Goal: Task Accomplishment & Management: Manage account settings

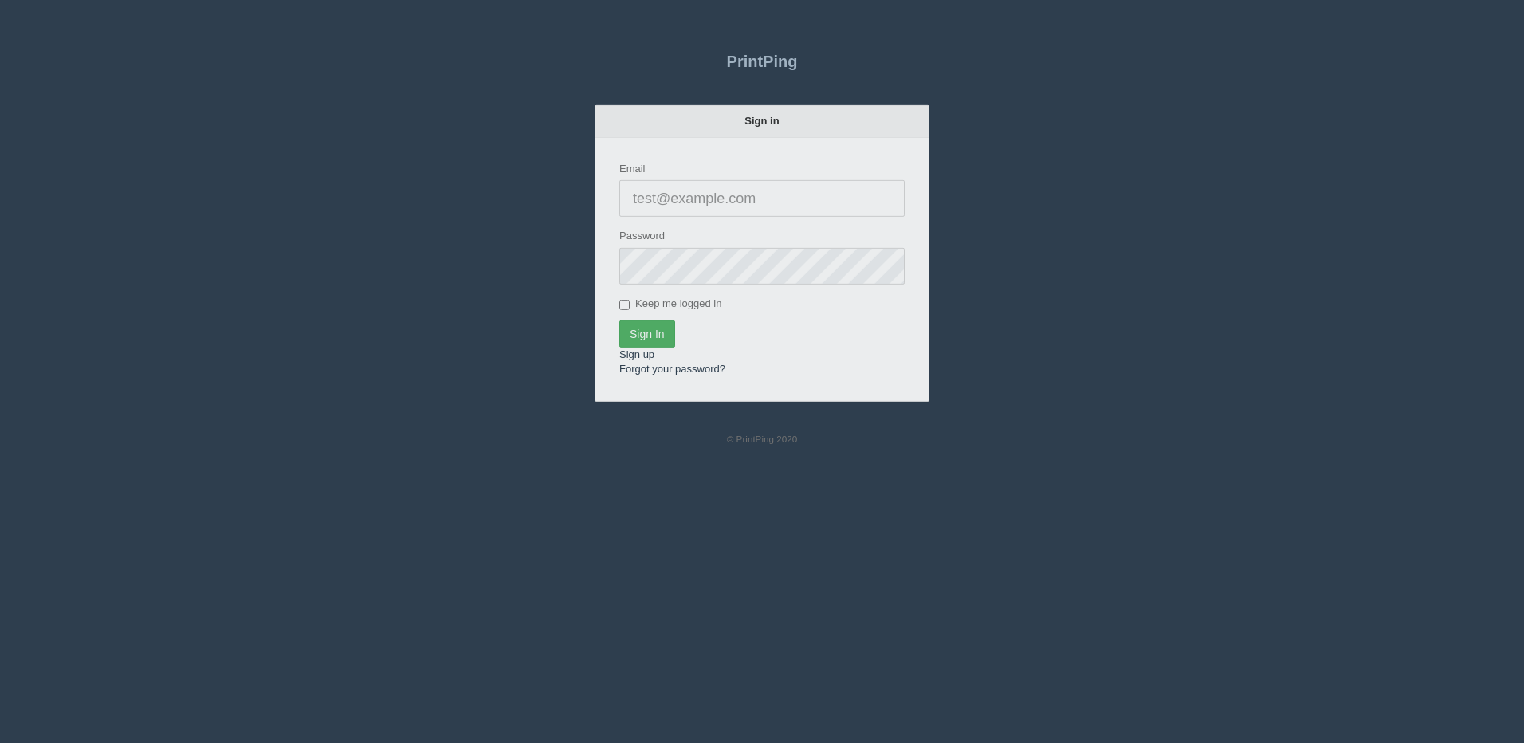
type input "[PERSON_NAME][EMAIL_ADDRESS][DOMAIN_NAME]"
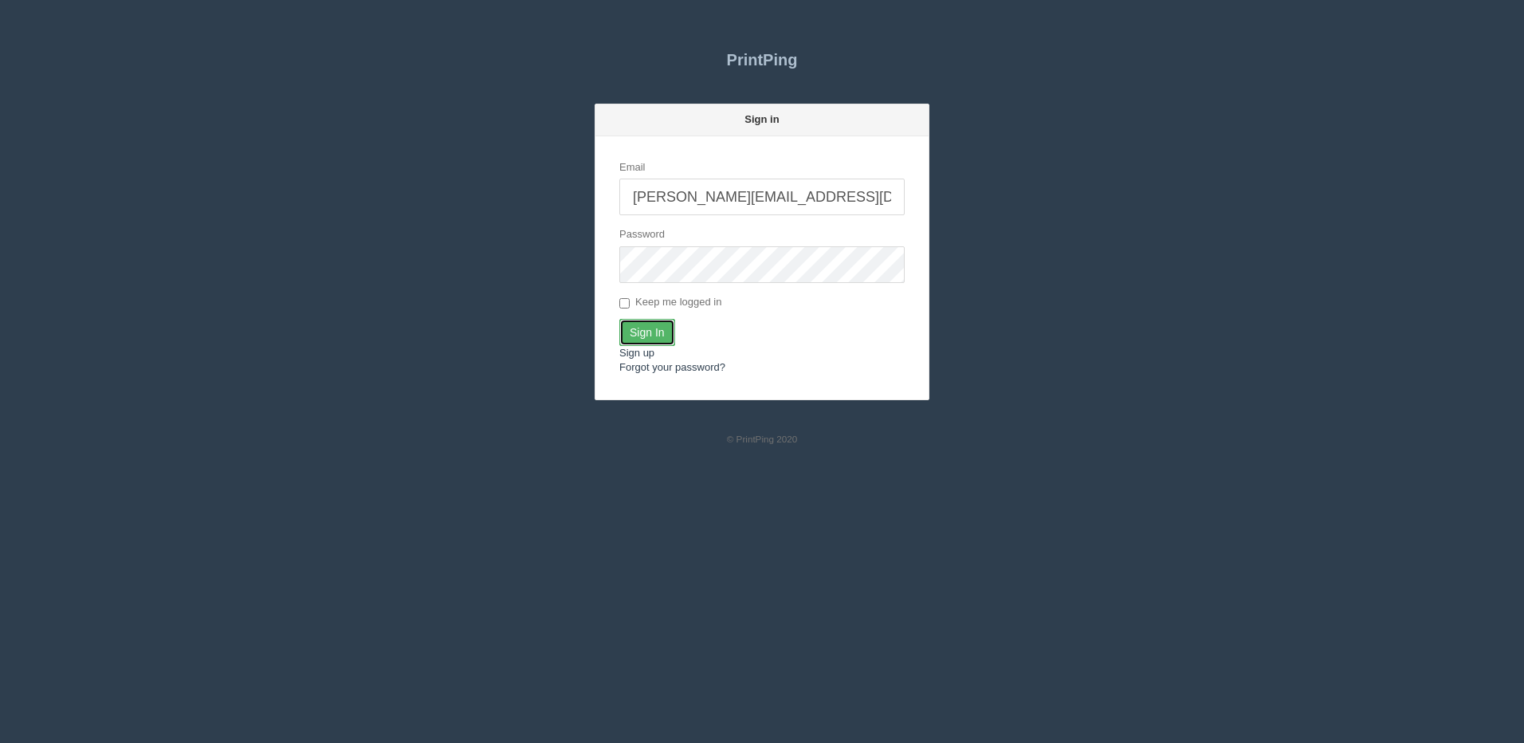
click at [650, 336] on input "Sign In" at bounding box center [647, 332] width 56 height 27
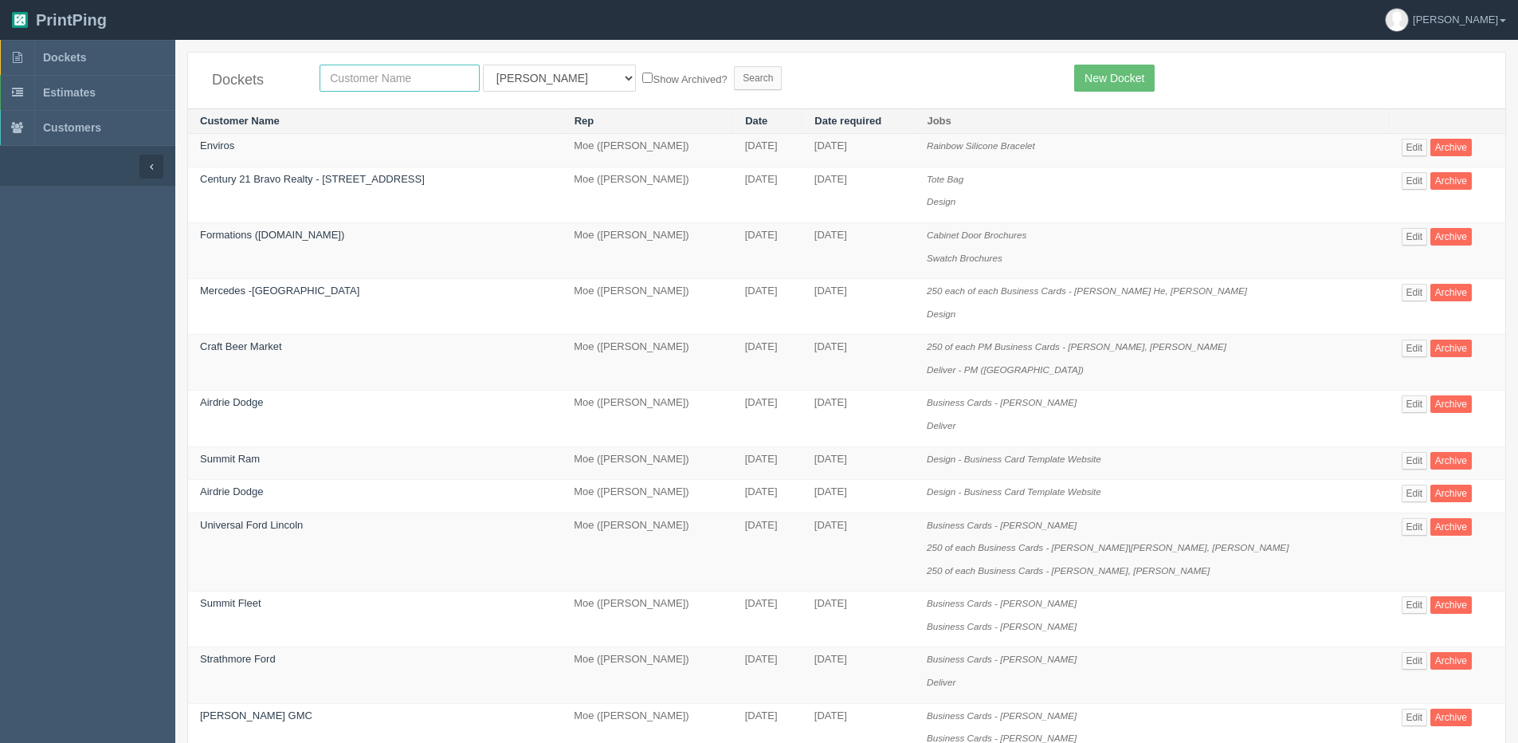
click at [398, 87] on input "text" at bounding box center [400, 78] width 160 height 27
type input "monster"
click at [734, 66] on input "Search" at bounding box center [758, 78] width 48 height 24
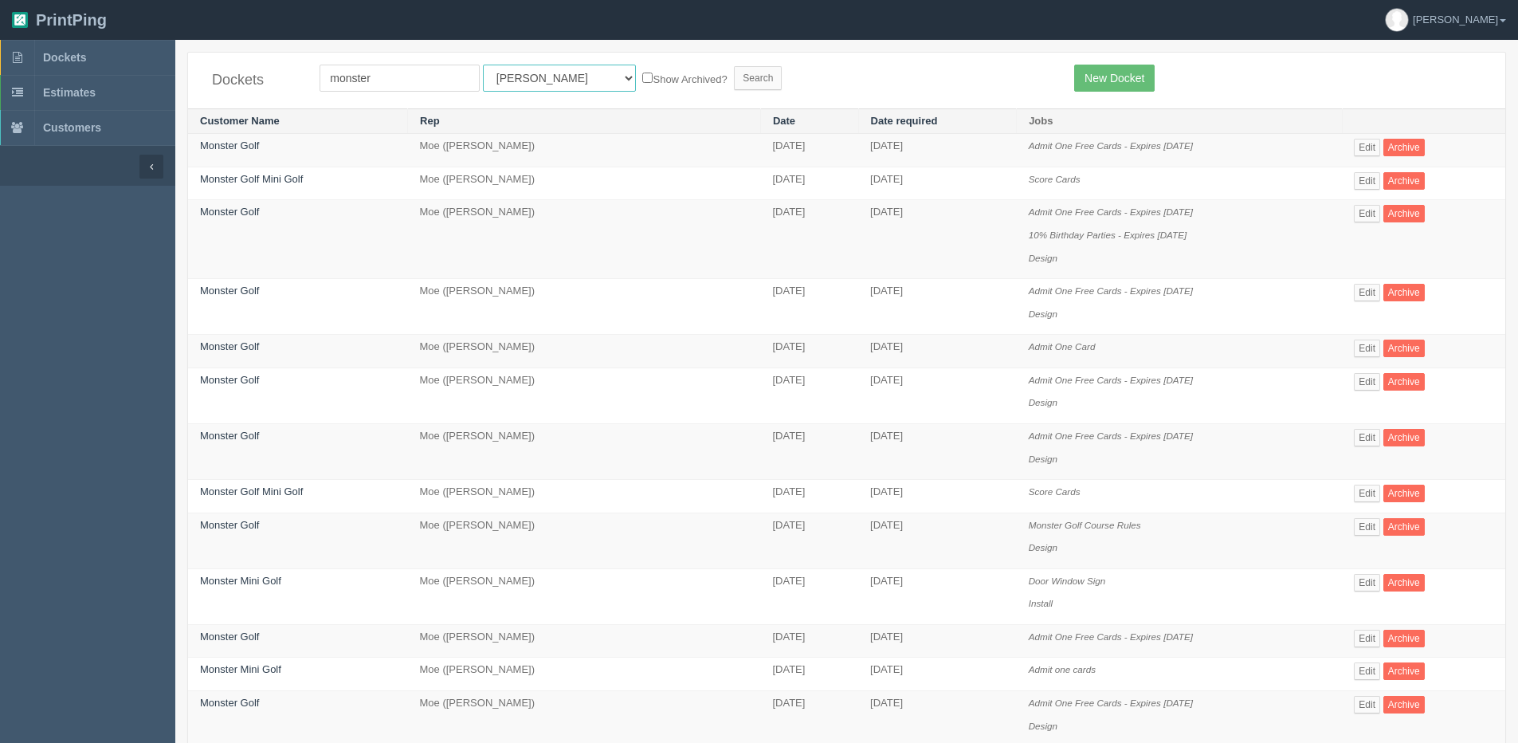
click at [510, 80] on select "All Users [PERSON_NAME] Test 1 [PERSON_NAME] [PERSON_NAME] [PERSON_NAME] France…" at bounding box center [559, 78] width 153 height 27
select select "1"
click at [483, 65] on select "All Users [PERSON_NAME] Test 1 [PERSON_NAME] [PERSON_NAME] [PERSON_NAME] France…" at bounding box center [559, 78] width 153 height 27
click at [613, 88] on form "monster All Users [PERSON_NAME] Test 1 [PERSON_NAME] [PERSON_NAME] [PERSON_NAME…" at bounding box center [685, 78] width 731 height 27
drag, startPoint x: 654, startPoint y: 76, endPoint x: 621, endPoint y: 76, distance: 33.5
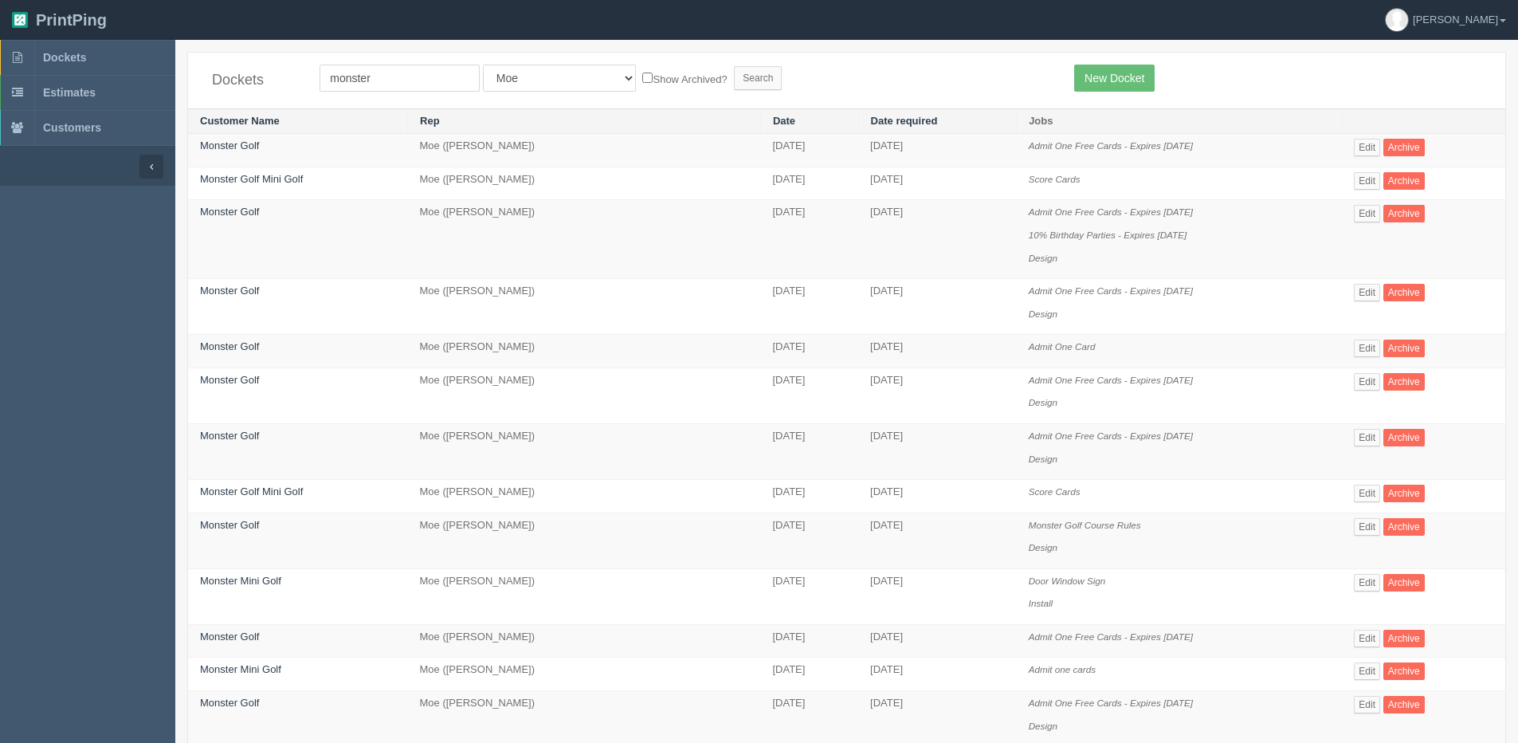
click at [653, 76] on label "Show Archived?" at bounding box center [684, 78] width 84 height 18
click at [653, 76] on input "Show Archived?" at bounding box center [647, 78] width 10 height 10
click at [642, 75] on label "Show Archived?" at bounding box center [684, 78] width 84 height 18
click at [642, 75] on input "Show Archived?" at bounding box center [647, 78] width 10 height 10
click at [642, 77] on label "Show Archived?" at bounding box center [684, 78] width 84 height 18
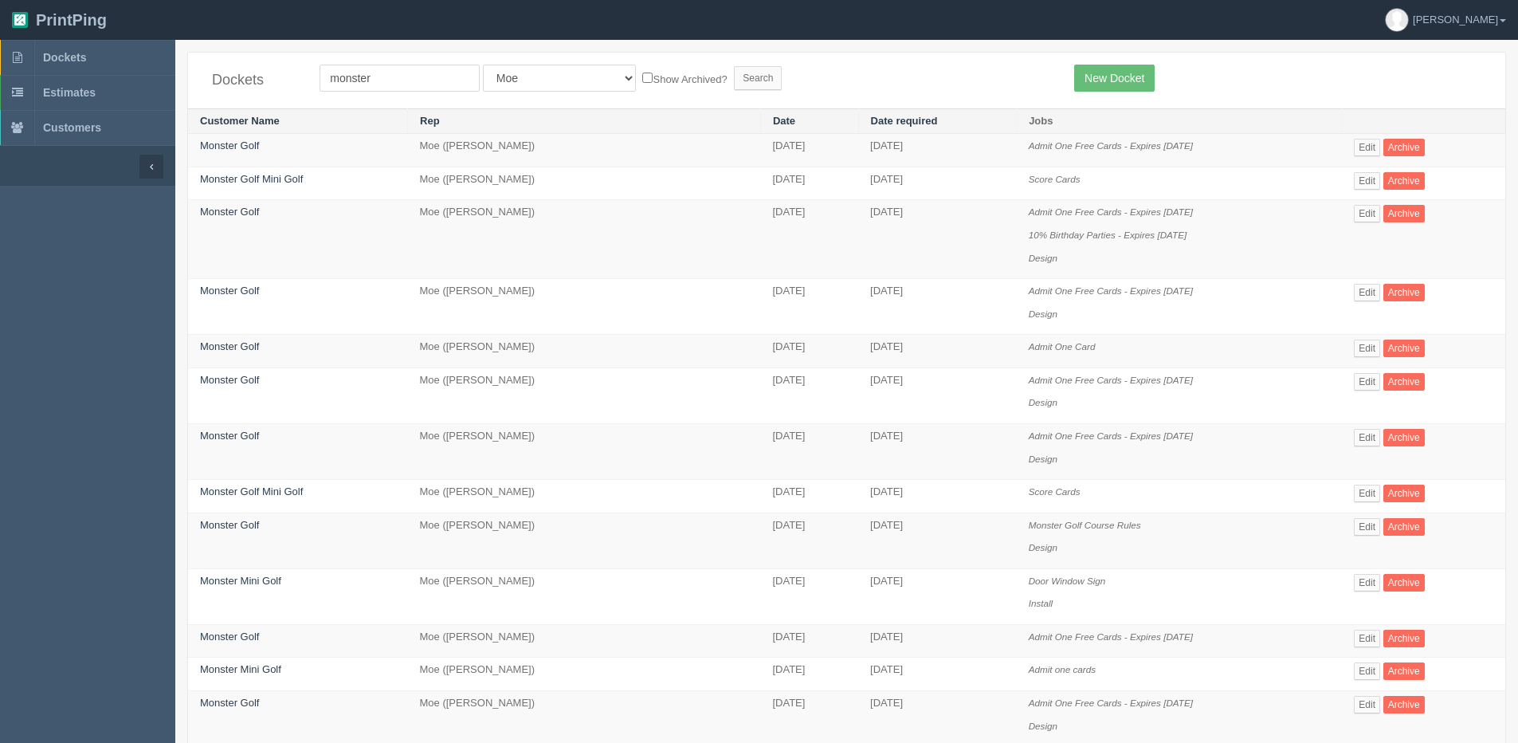
click at [642, 77] on input "Show Archived?" at bounding box center [647, 78] width 10 height 10
checkbox input "true"
click at [734, 73] on input "Search" at bounding box center [758, 78] width 48 height 24
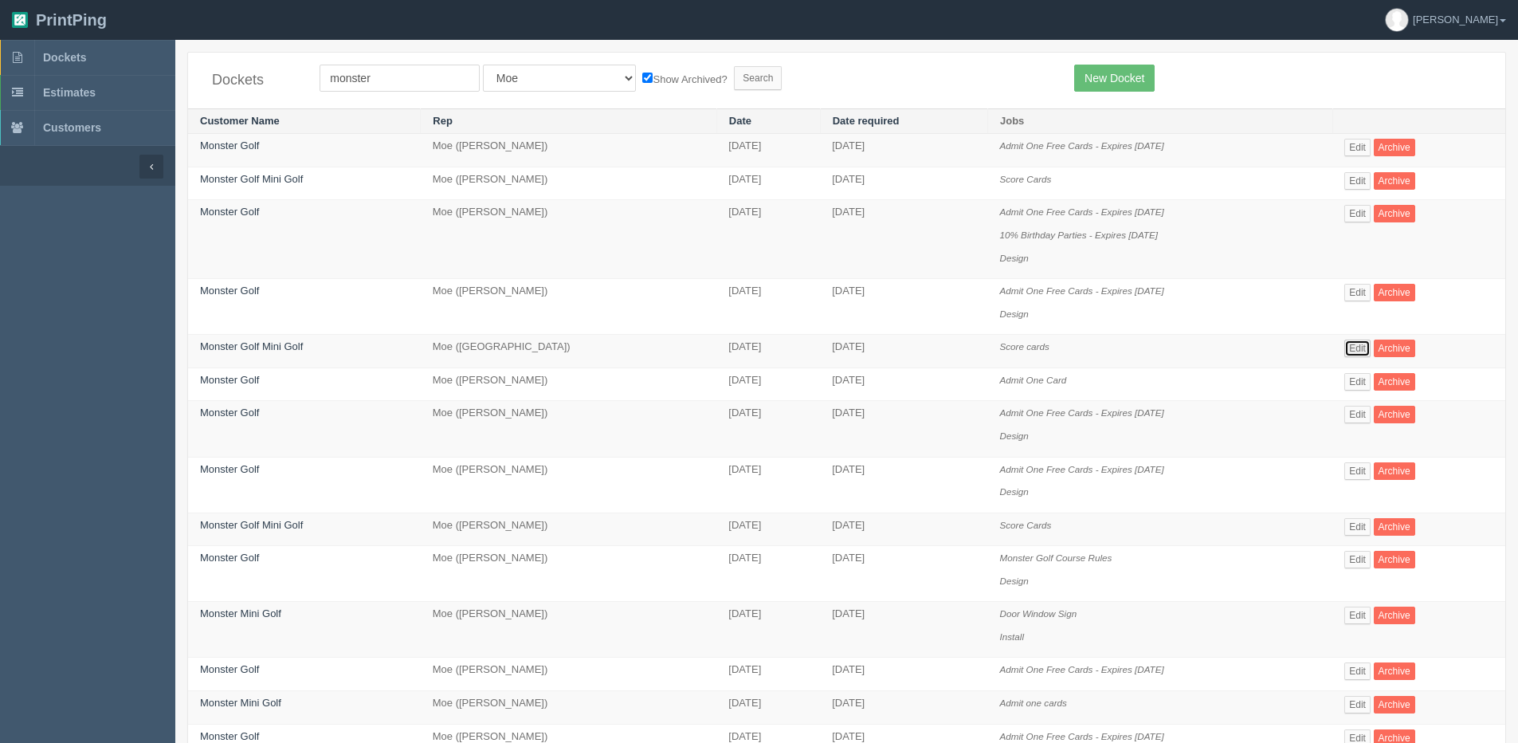
click at [1371, 347] on link "Edit" at bounding box center [1358, 349] width 26 height 18
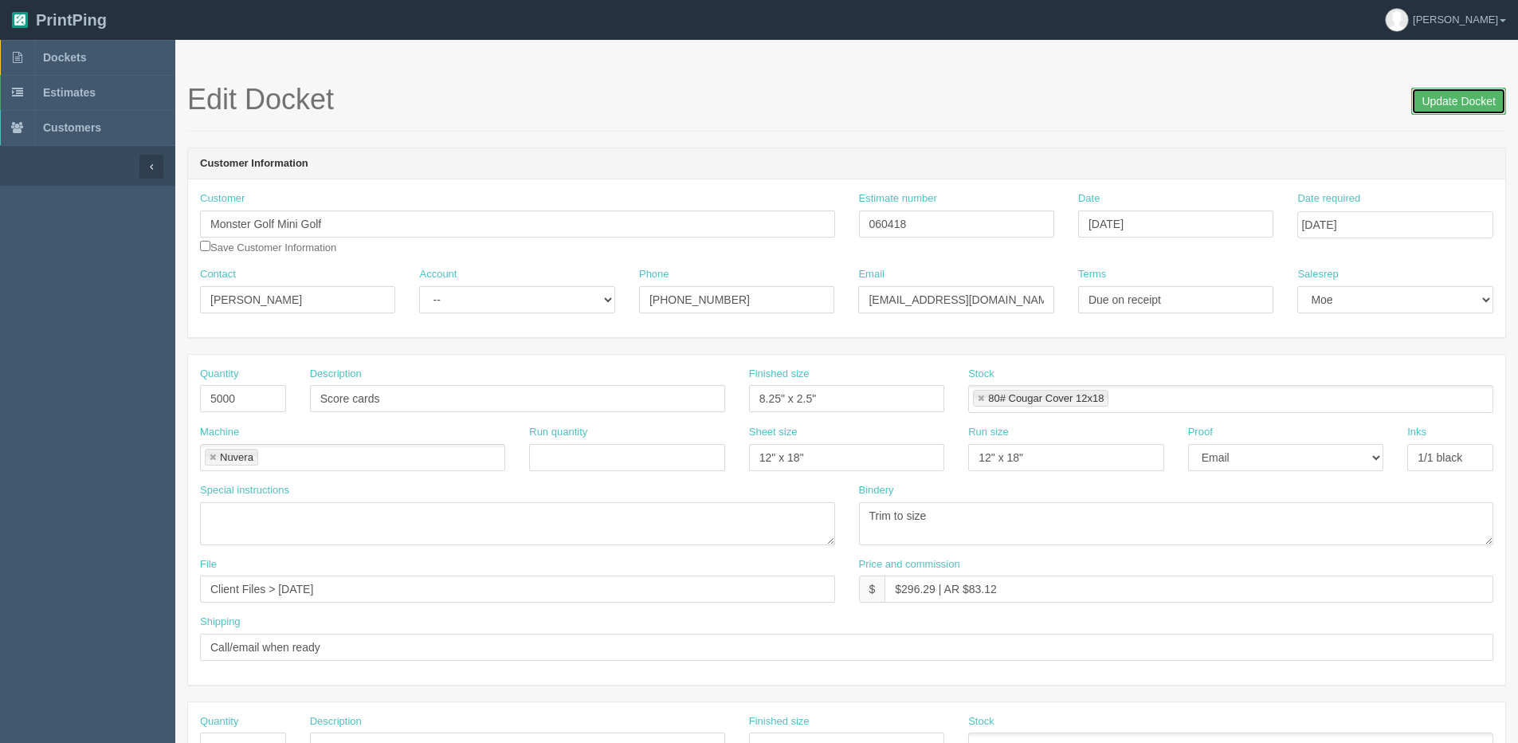
click at [1482, 104] on input "Update Docket" at bounding box center [1458, 101] width 95 height 27
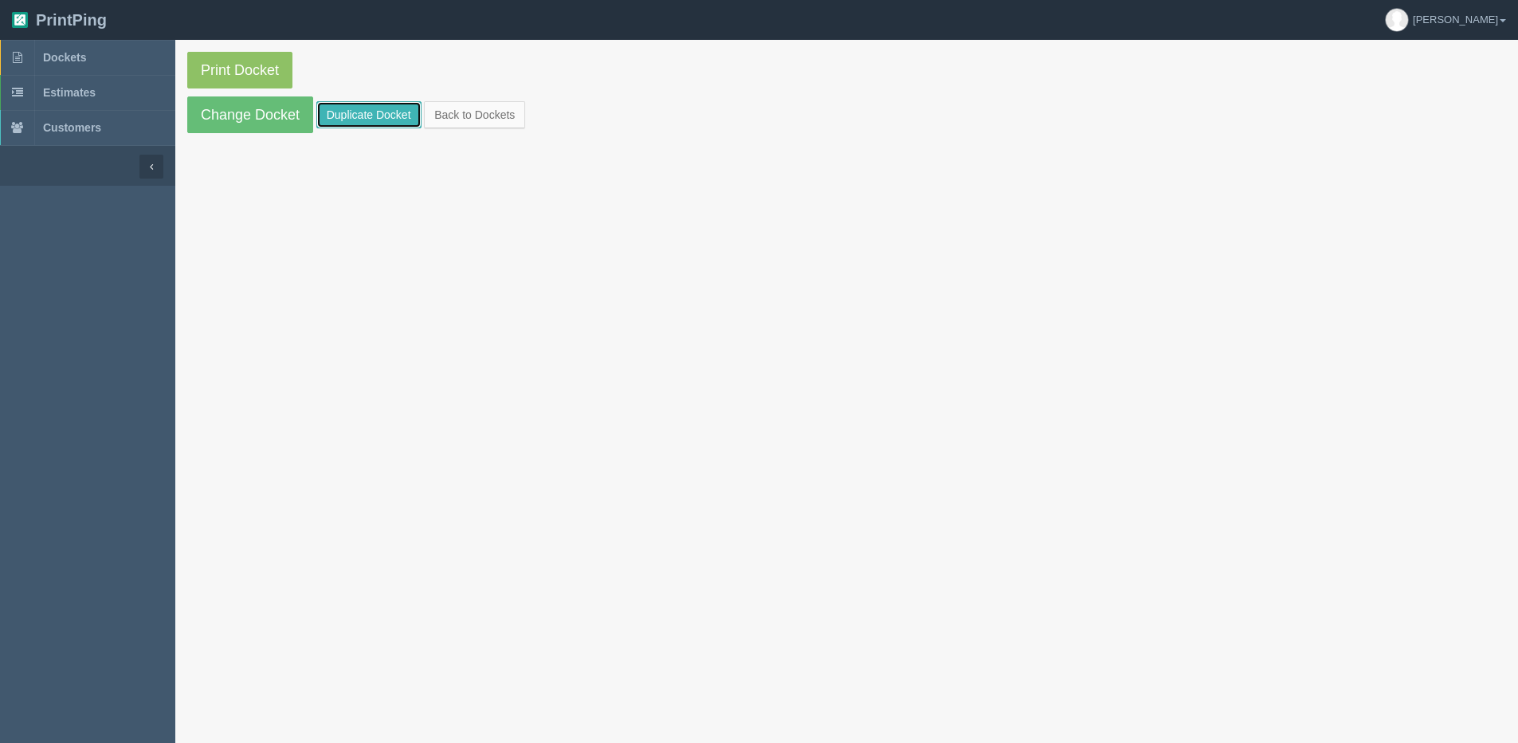
click at [343, 113] on link "Duplicate Docket" at bounding box center [368, 114] width 105 height 27
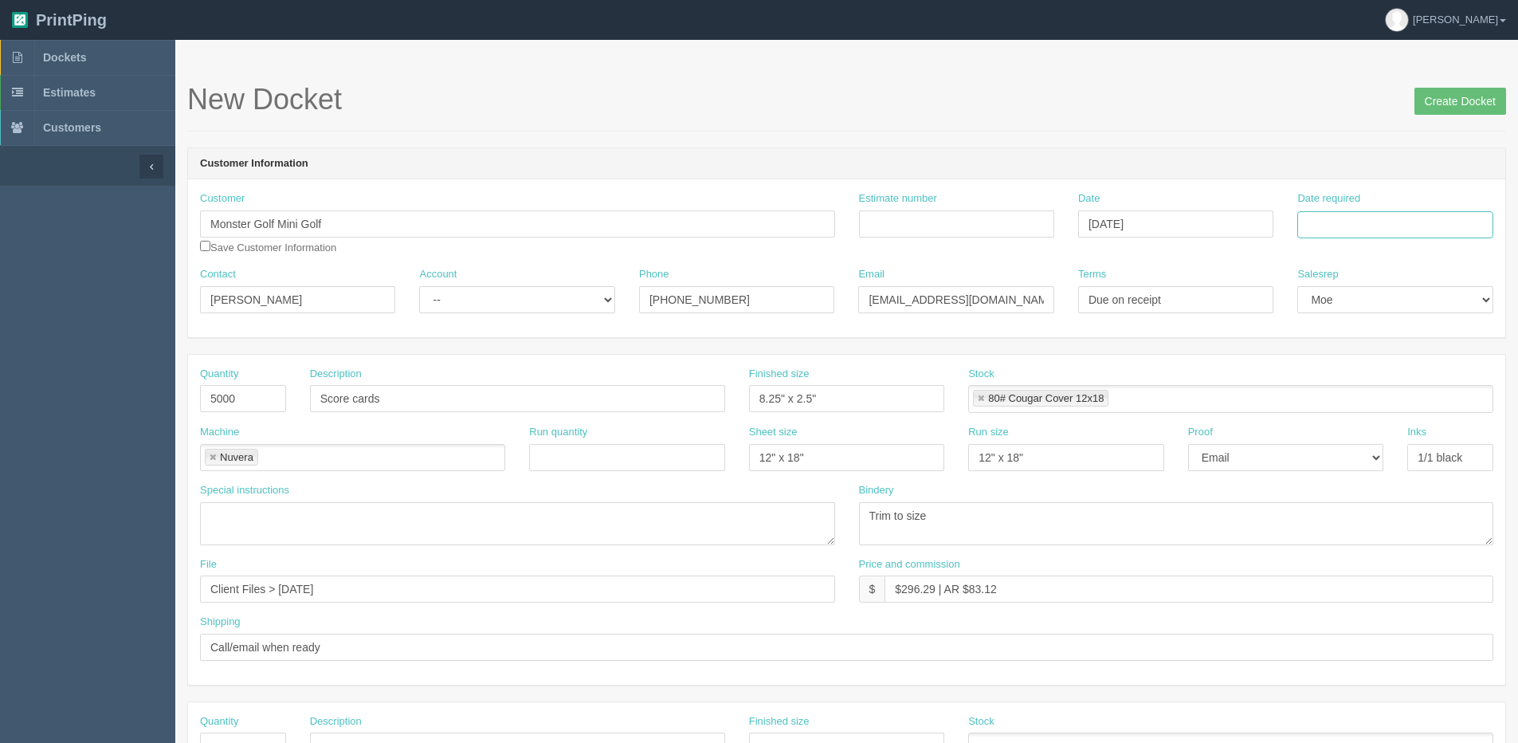
click at [1348, 225] on input "Date required" at bounding box center [1395, 224] width 195 height 27
click at [1319, 457] on div "« August 2025 » Su Mo Tu We Th Fr Sa 27 28 29 30 31 1 2 3 4 5 6 7 8 9 10 11 12 …" at bounding box center [1376, 350] width 156 height 222
click at [1353, 357] on td "12" at bounding box center [1356, 354] width 20 height 23
type input "[DATE]"
click at [1457, 95] on input "Create Docket" at bounding box center [1461, 101] width 92 height 27
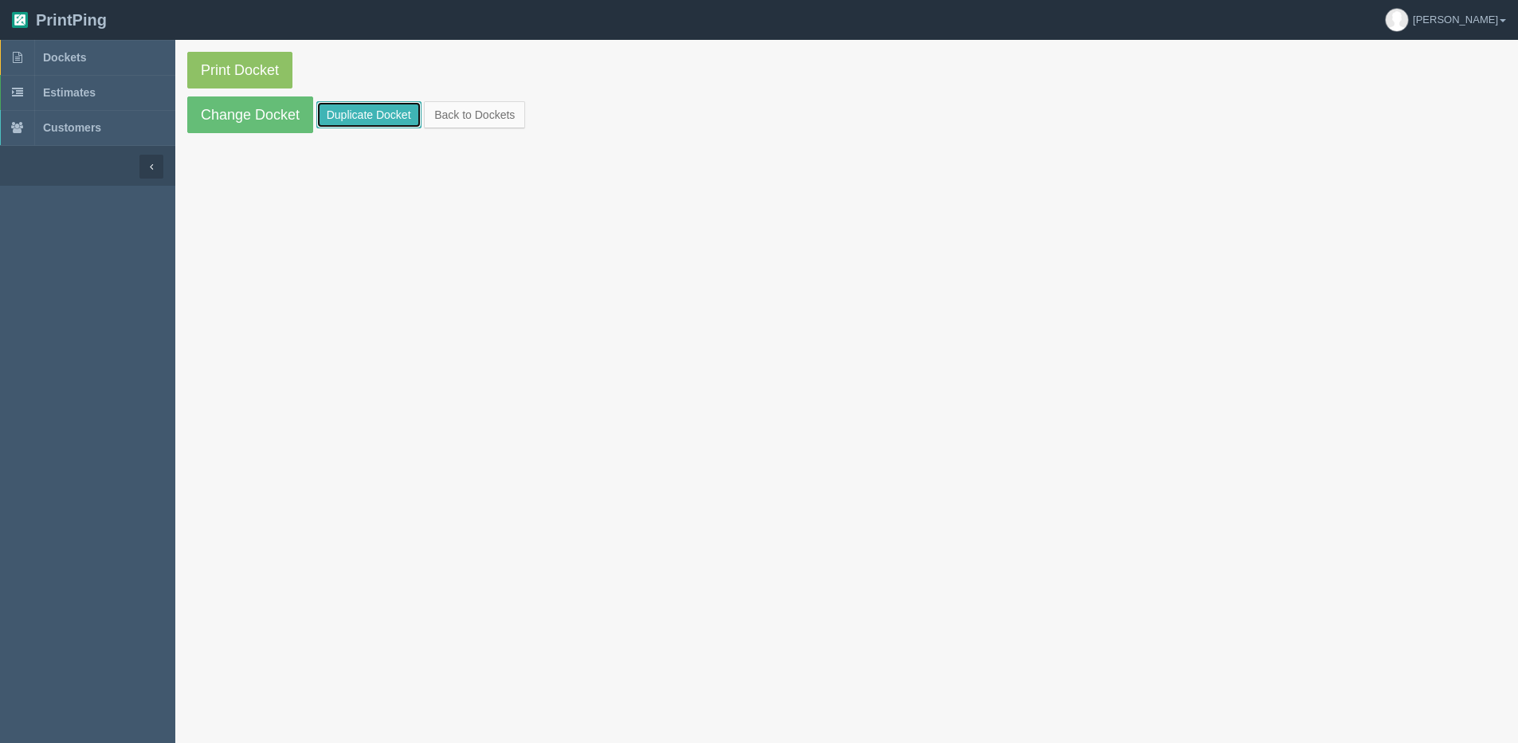
click at [395, 121] on link "Duplicate Docket" at bounding box center [368, 114] width 105 height 27
click at [500, 117] on link "Back to Dockets" at bounding box center [474, 114] width 101 height 27
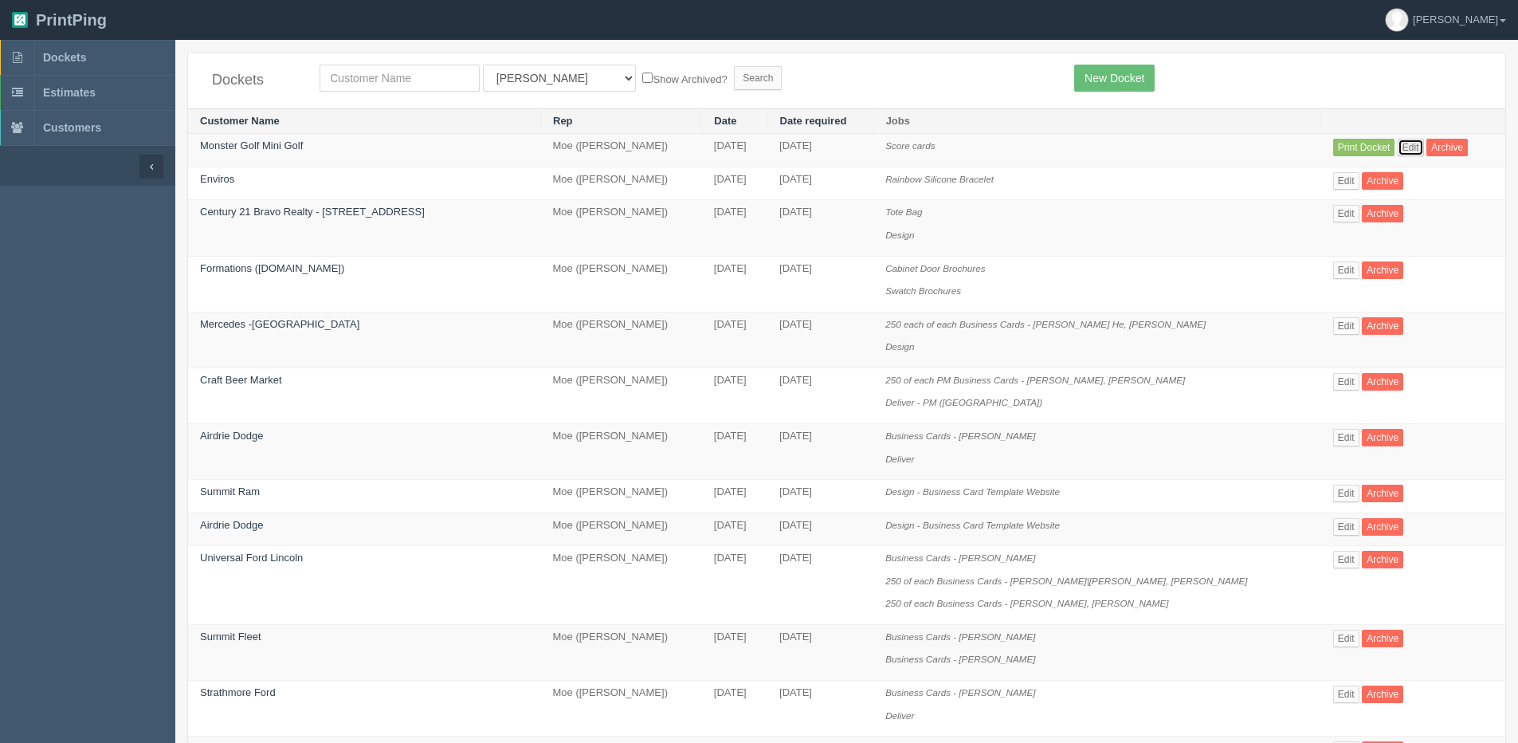
click at [1398, 147] on link "Edit" at bounding box center [1411, 148] width 26 height 18
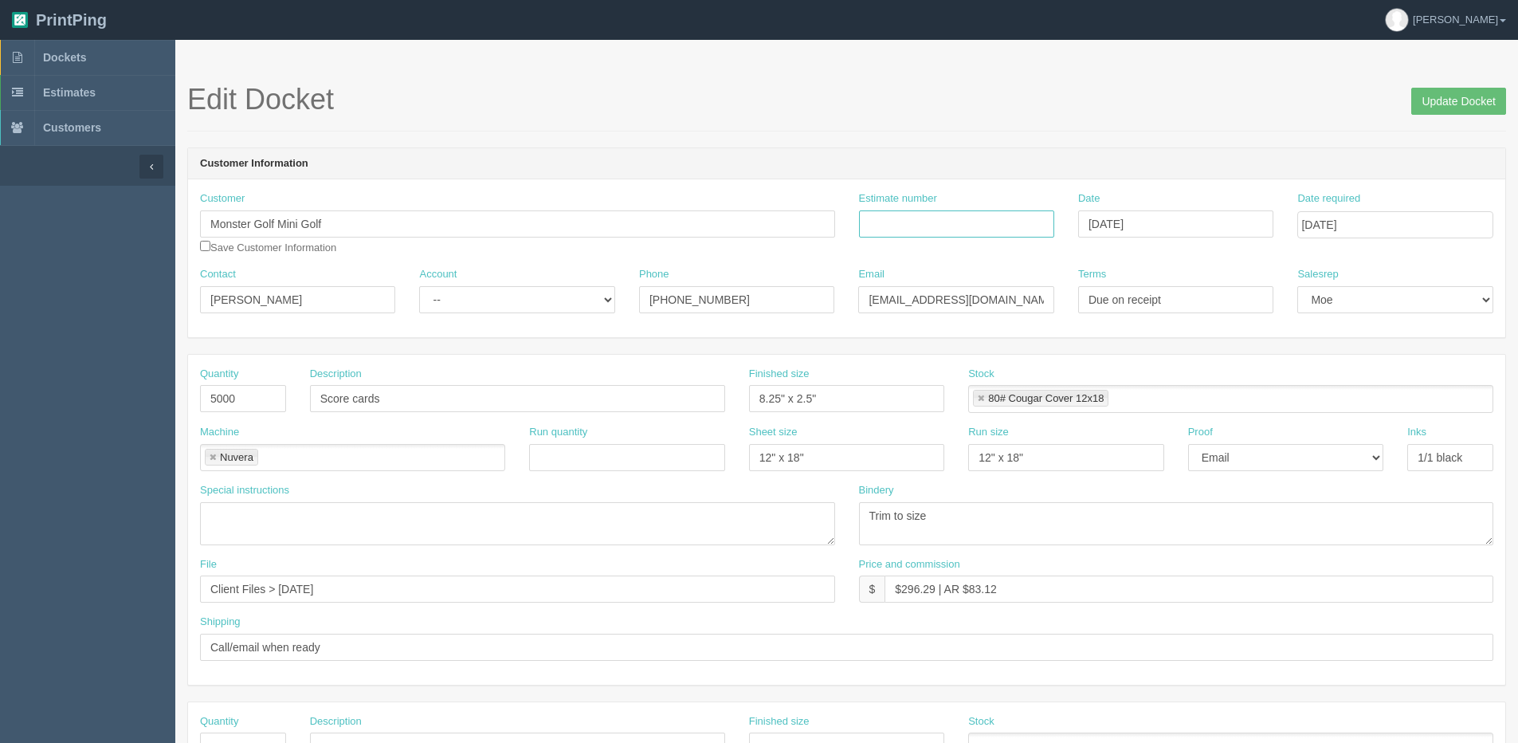
drag, startPoint x: 941, startPoint y: 226, endPoint x: 917, endPoint y: 227, distance: 24.0
click at [941, 226] on input "Estimate number" at bounding box center [956, 223] width 195 height 27
type input "060418"
drag, startPoint x: 280, startPoint y: 585, endPoint x: 790, endPoint y: 513, distance: 515.1
click at [641, 536] on div "Quantity 5000 Description Score cards Finished size 8.25" x 2.5" Stock 80# Coug…" at bounding box center [846, 520] width 1317 height 330
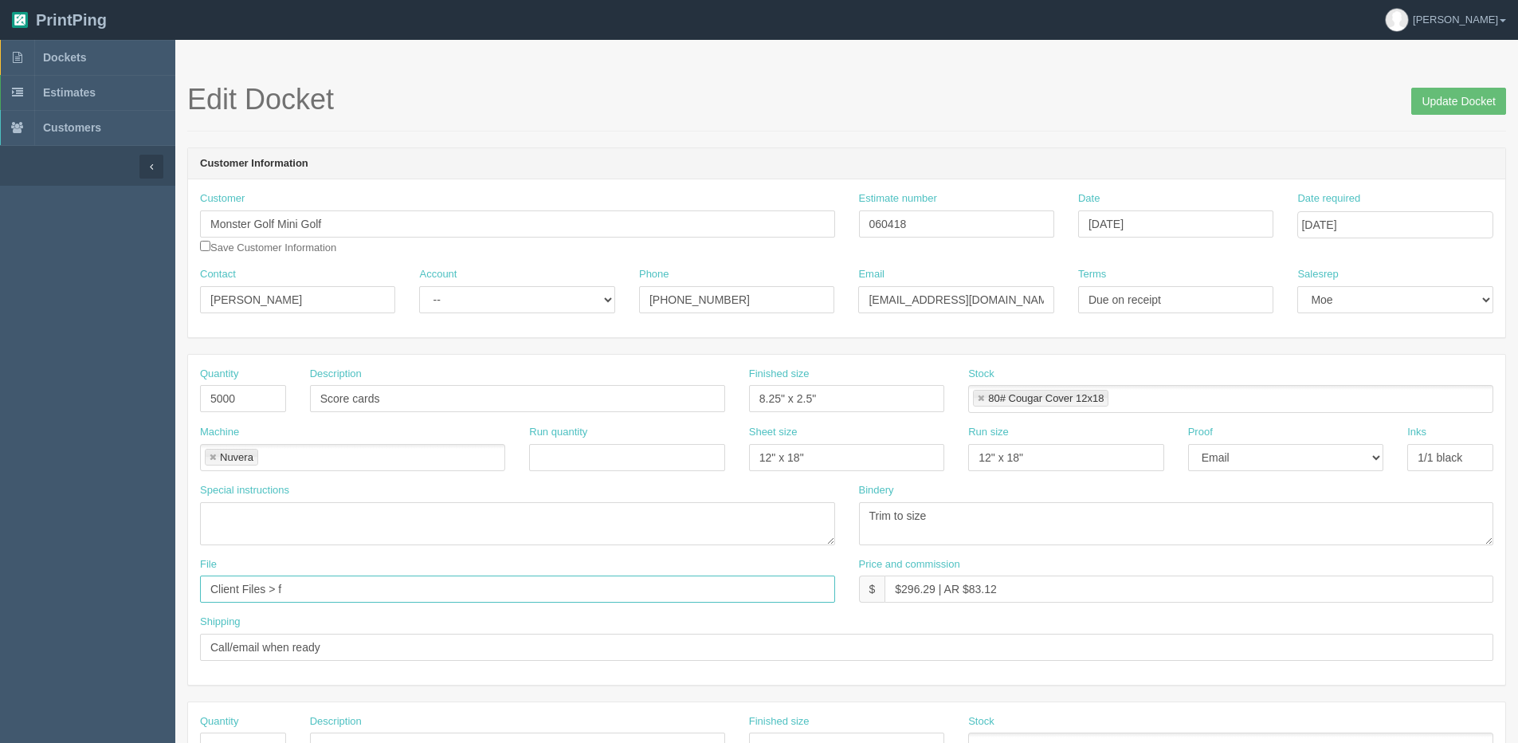
type input "Client Files > February 2025"
click at [1245, 457] on select "-- Email Hard Copy" at bounding box center [1285, 457] width 195 height 27
click at [1188, 444] on select "-- Email Hard Copy" at bounding box center [1285, 457] width 195 height 27
click at [1219, 456] on select "-- Email Hard Copy" at bounding box center [1285, 457] width 195 height 27
select select "Email"
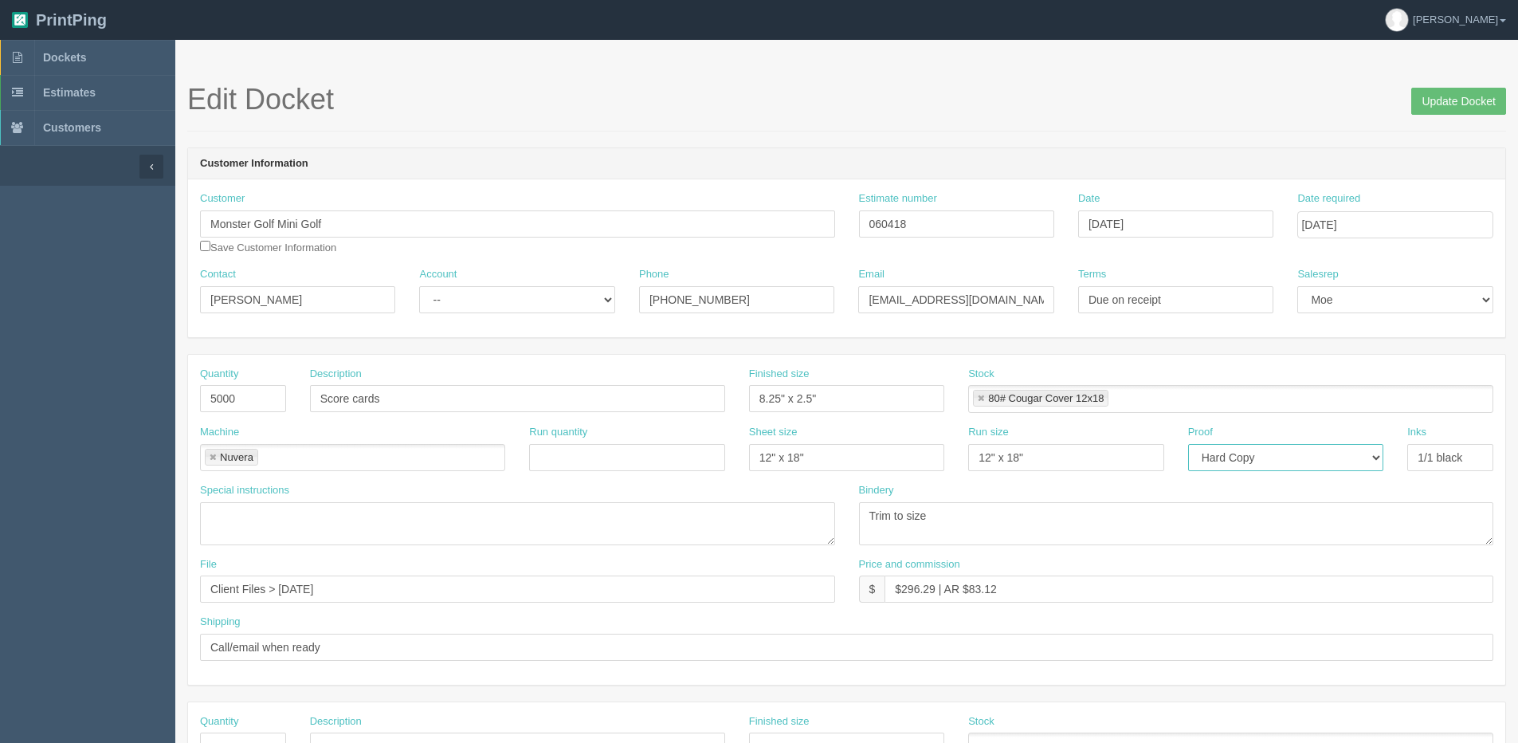
click at [1188, 444] on select "-- Email Hard Copy" at bounding box center [1285, 457] width 195 height 27
click at [486, 296] on select "-- Existing Client Allrush Client Rep Client" at bounding box center [516, 299] width 195 height 27
select select "Allrush Client"
click at [419, 286] on select "-- Existing Client Allrush Client Rep Client" at bounding box center [516, 299] width 195 height 27
click at [1435, 94] on input "Update Docket" at bounding box center [1458, 101] width 95 height 27
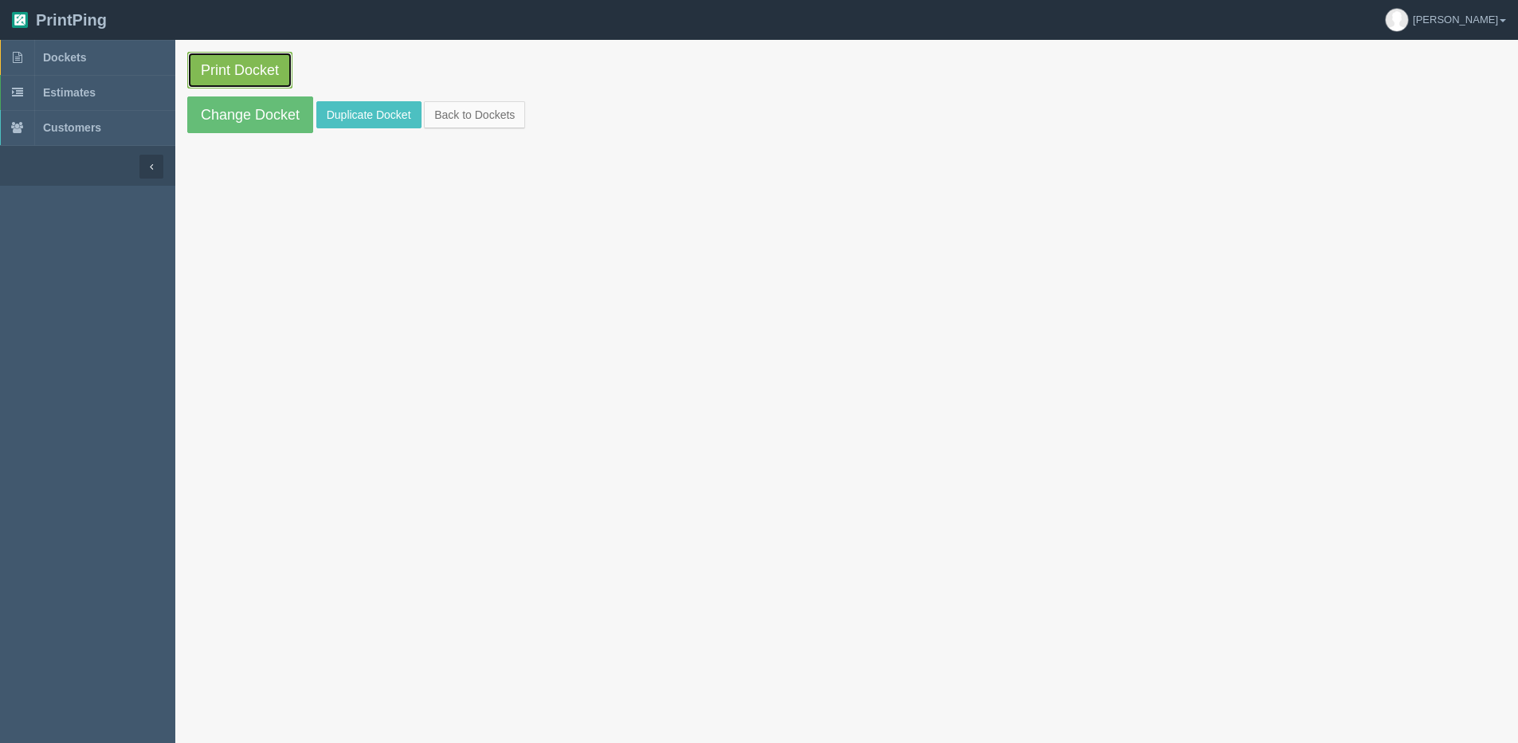
click at [258, 82] on link "Print Docket" at bounding box center [239, 70] width 105 height 37
click at [212, 100] on link "Change Docket" at bounding box center [250, 114] width 126 height 37
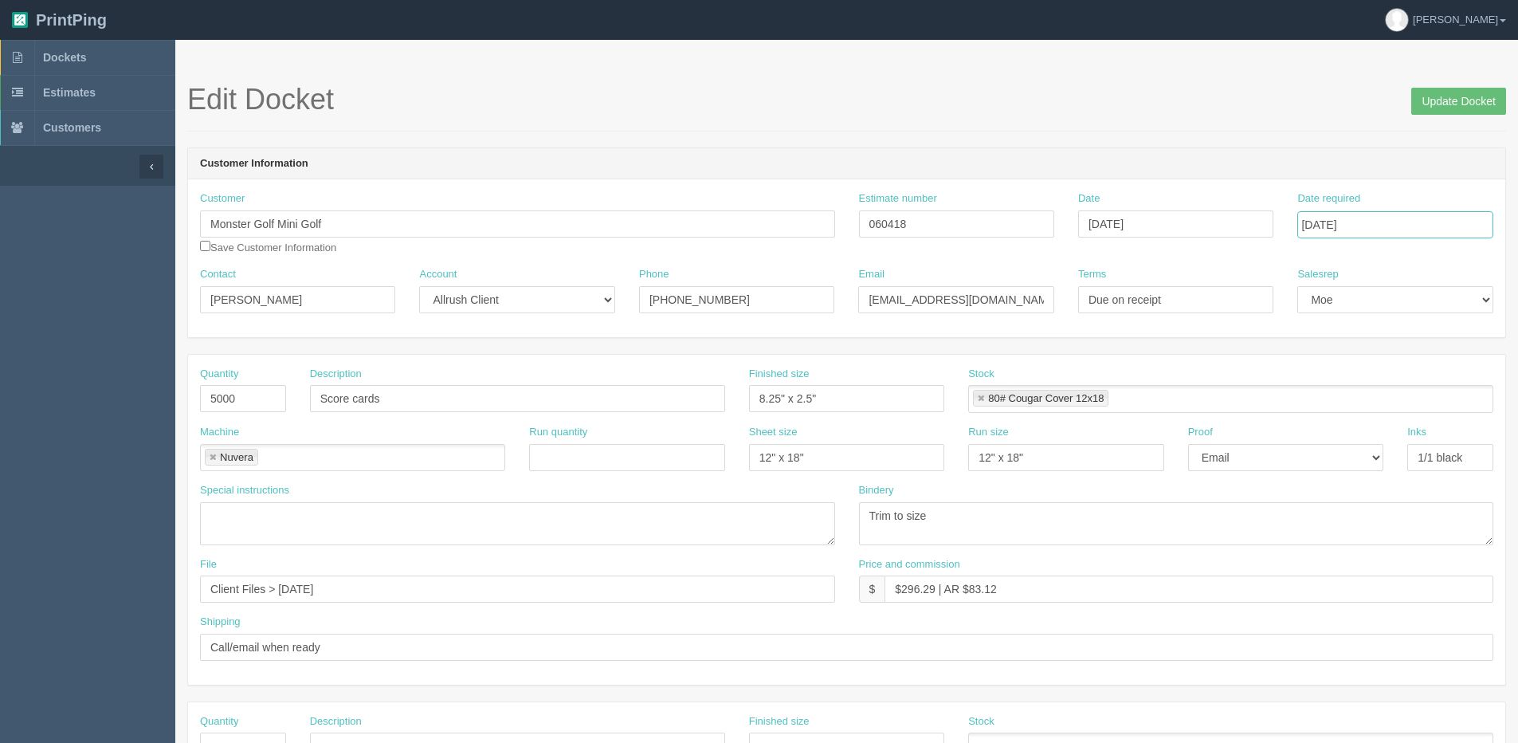
click at [1401, 233] on input "[DATE]" at bounding box center [1395, 224] width 195 height 27
click at [1337, 355] on td "11" at bounding box center [1334, 354] width 23 height 23
type input "[DATE]"
click at [1460, 100] on input "Update Docket" at bounding box center [1458, 101] width 95 height 27
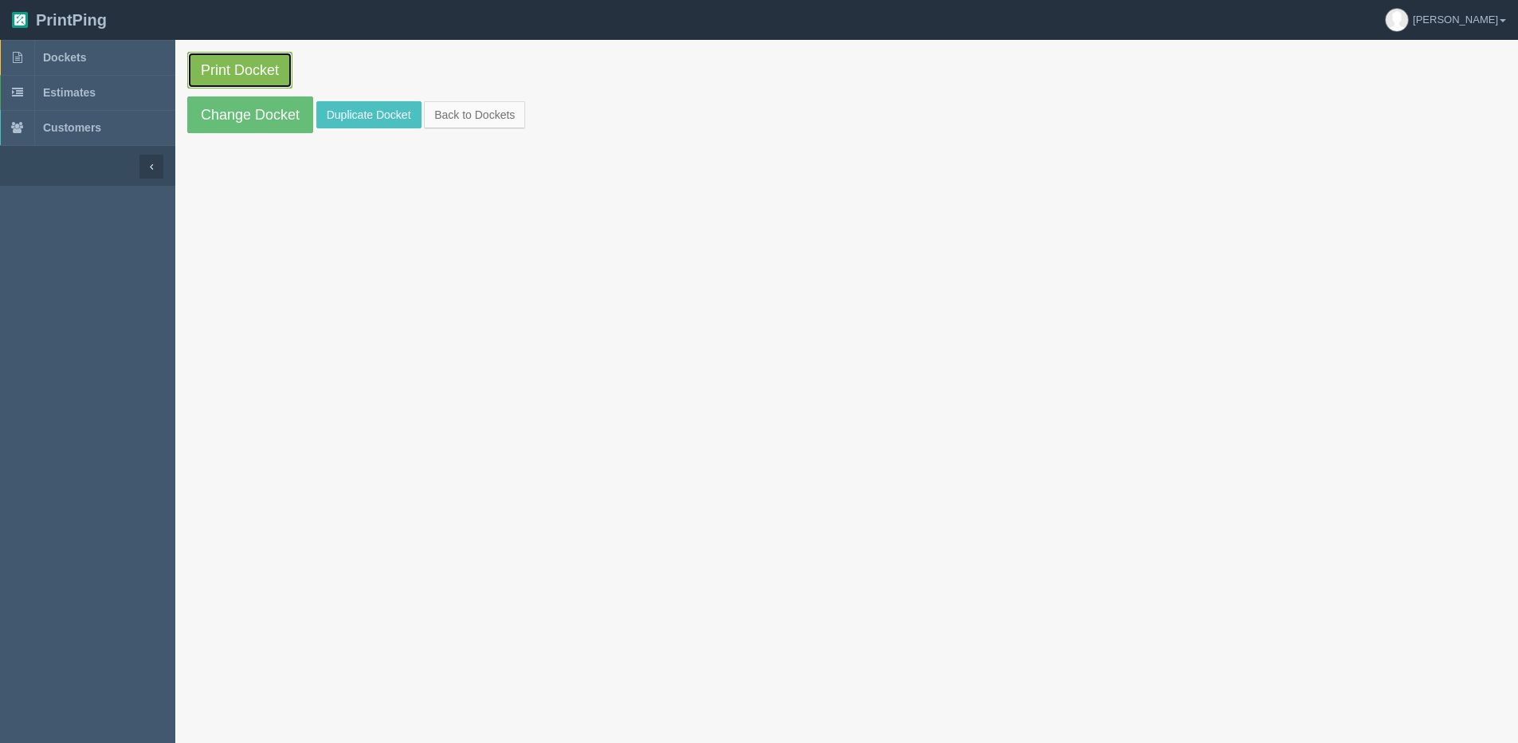
click at [220, 68] on link "Print Docket" at bounding box center [239, 70] width 105 height 37
click at [508, 114] on link "Back to Dockets" at bounding box center [474, 114] width 101 height 27
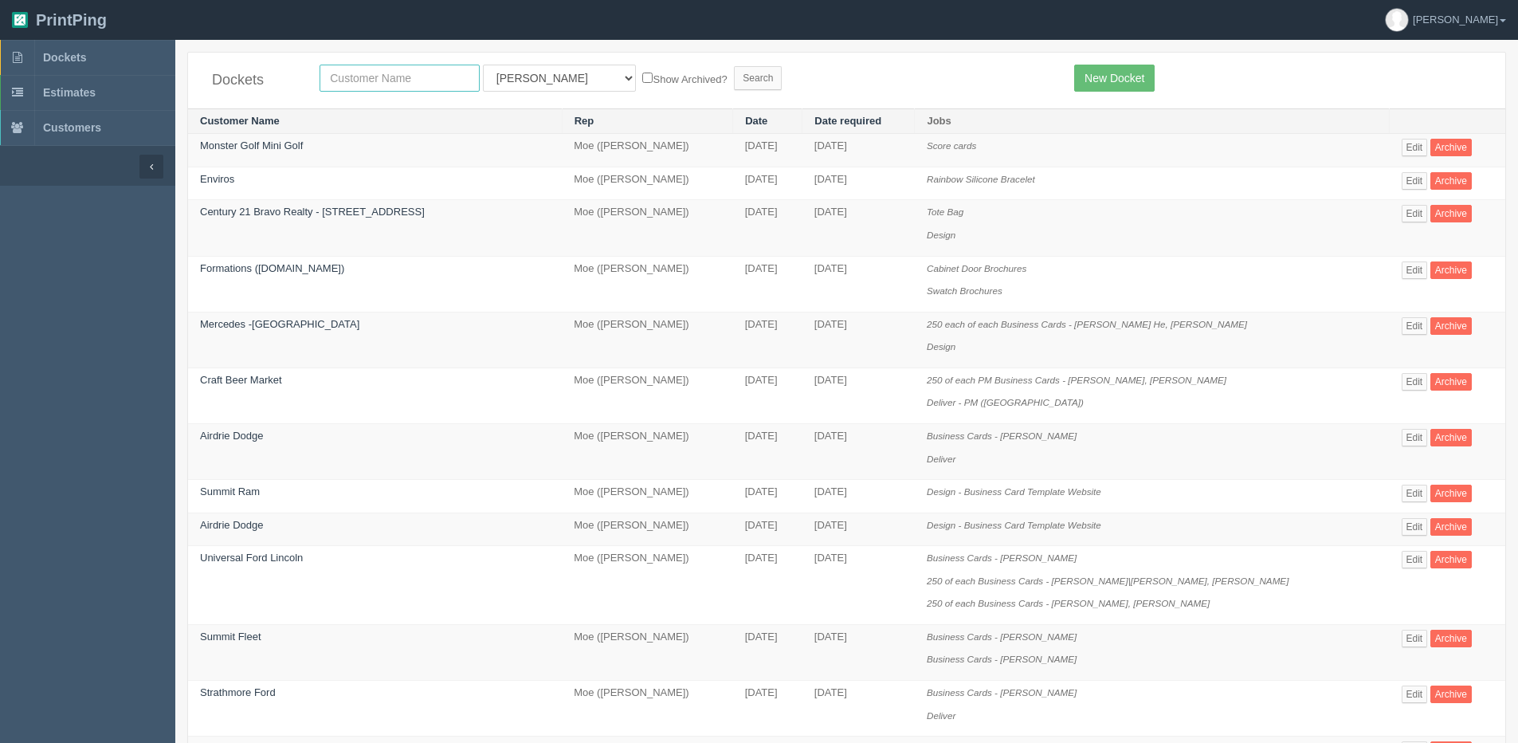
click at [360, 76] on input "text" at bounding box center [400, 78] width 160 height 27
type input "monster"
click at [734, 66] on input "Search" at bounding box center [758, 78] width 48 height 24
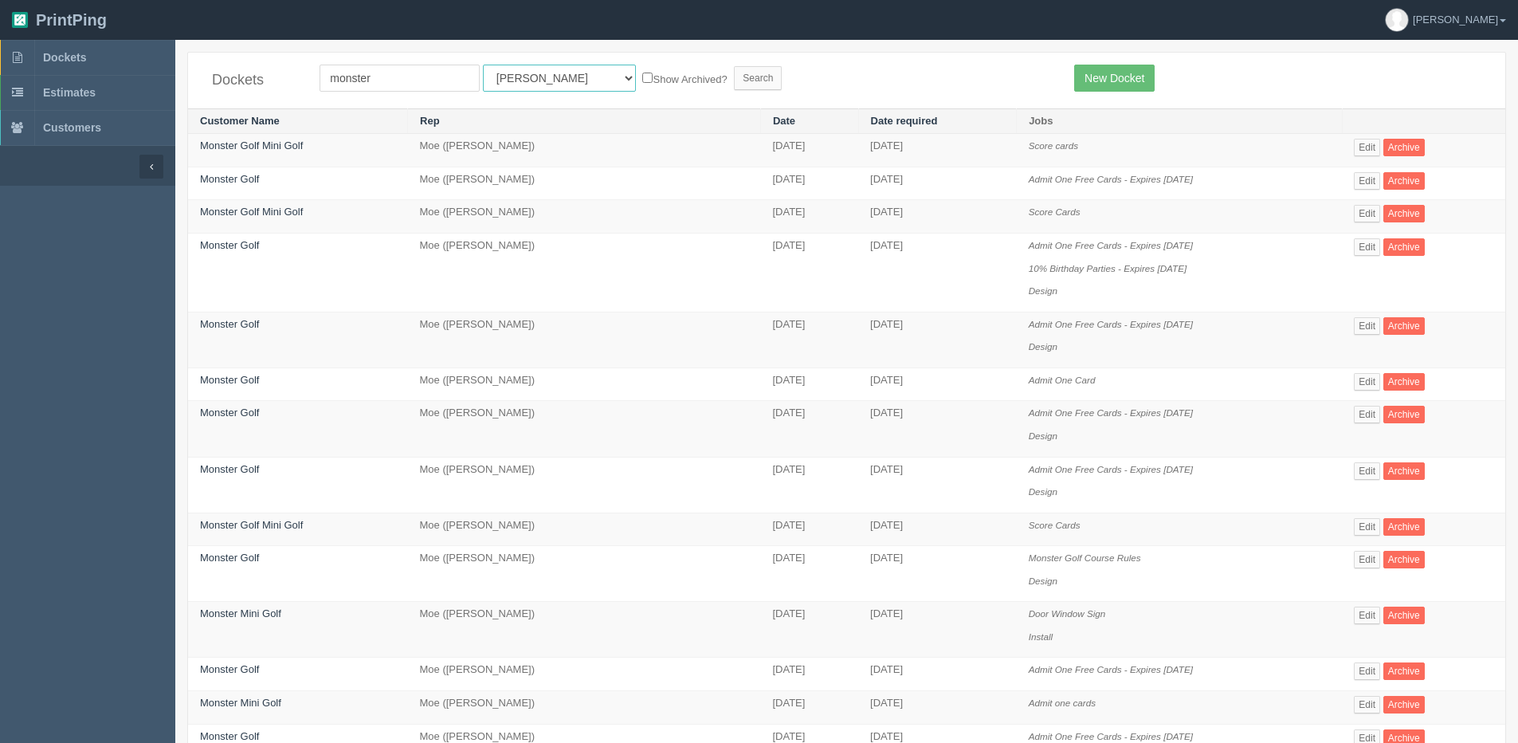
drag, startPoint x: 492, startPoint y: 73, endPoint x: 493, endPoint y: 88, distance: 15.2
click at [492, 73] on select "All Users Ali Ali Test 1 Aly Amy Ankit Arif Brandon Dan France Greg Jim Mark Ma…" at bounding box center [559, 78] width 153 height 27
select select "1"
click at [483, 65] on select "All Users Ali Ali Test 1 Aly Amy Ankit Arif Brandon Dan France Greg Jim Mark Ma…" at bounding box center [559, 78] width 153 height 27
click at [642, 79] on label "Show Archived?" at bounding box center [684, 78] width 84 height 18
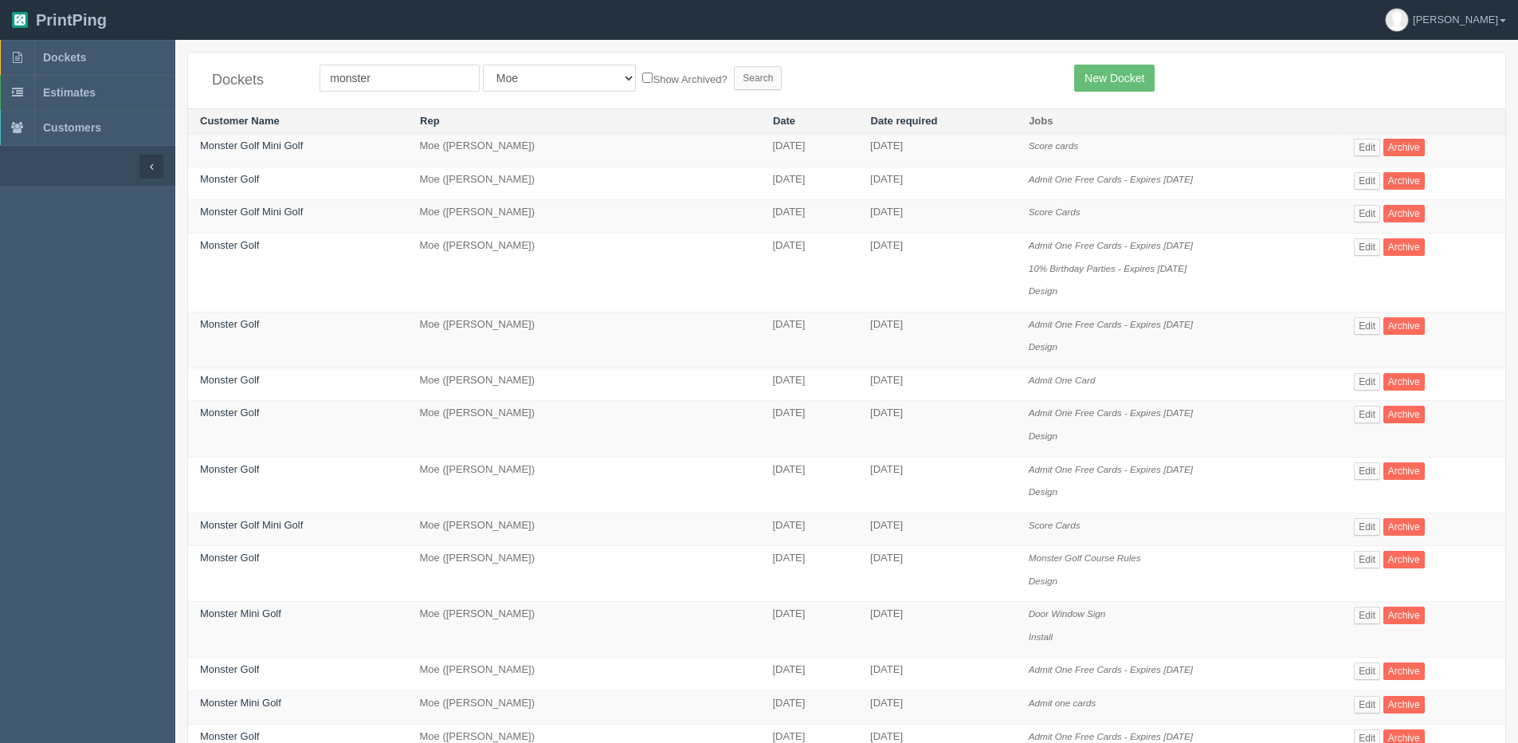
click at [642, 79] on input "Show Archived?" at bounding box center [647, 78] width 10 height 10
checkbox input "true"
click at [734, 69] on input "Search" at bounding box center [758, 78] width 48 height 24
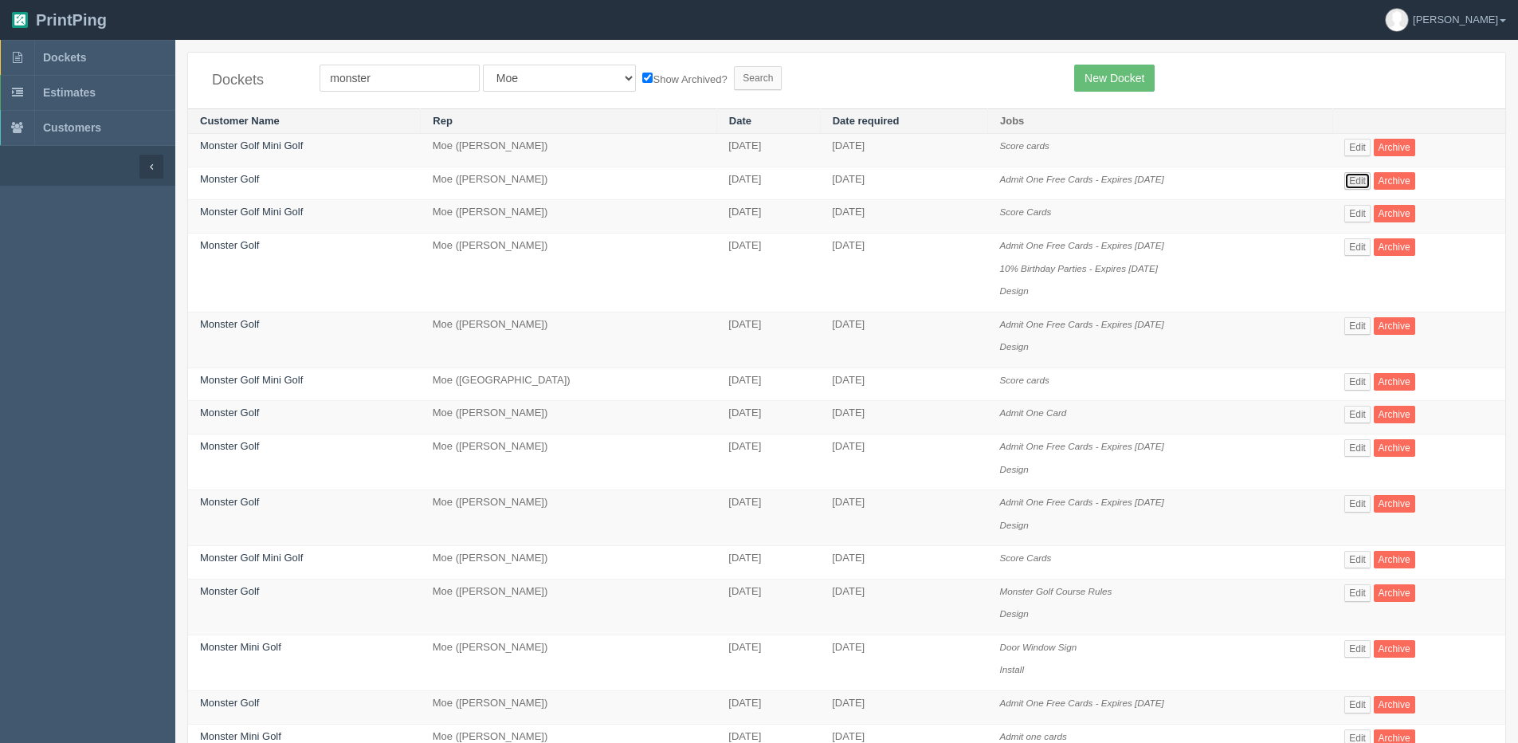
click at [1371, 179] on link "Edit" at bounding box center [1358, 181] width 26 height 18
